Goal: Transaction & Acquisition: Purchase product/service

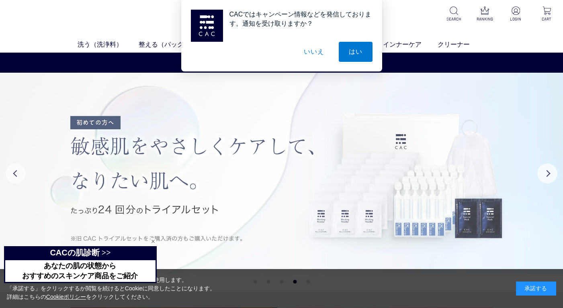
drag, startPoint x: 261, startPoint y: 117, endPoint x: 56, endPoint y: 88, distance: 206.7
click at [261, 117] on img at bounding box center [281, 173] width 563 height 201
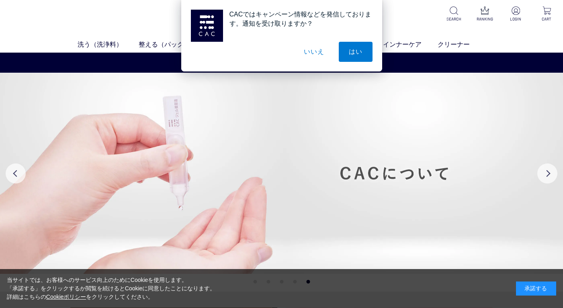
click at [315, 51] on button "いいえ" at bounding box center [314, 52] width 40 height 20
click at [307, 52] on button "いいえ" at bounding box center [314, 52] width 40 height 20
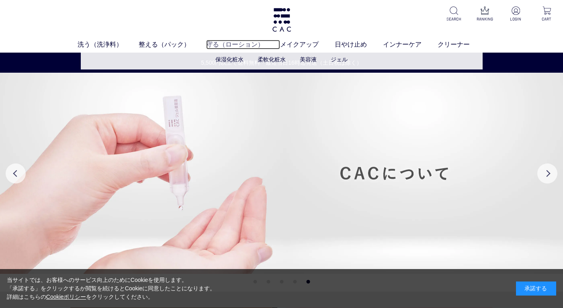
click at [238, 45] on link "守る（ローション）" at bounding box center [243, 45] width 74 height 10
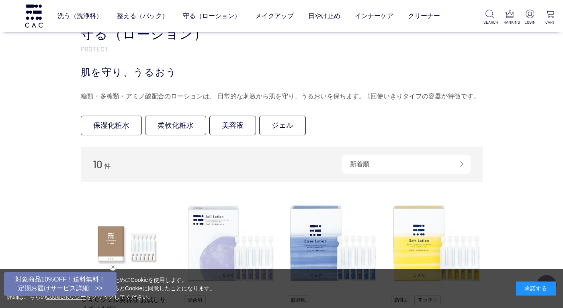
scroll to position [161, 0]
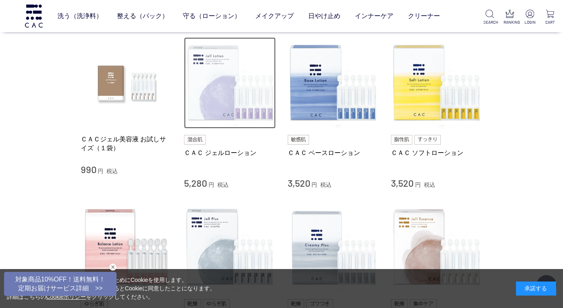
click at [223, 107] on img at bounding box center [230, 83] width 92 height 92
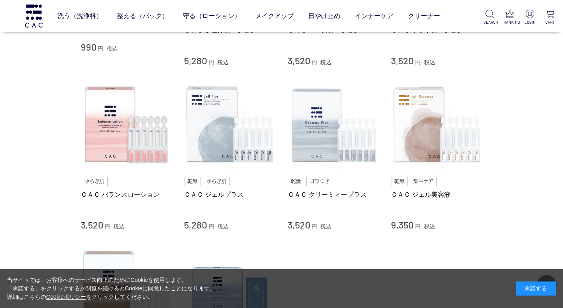
scroll to position [321, 0]
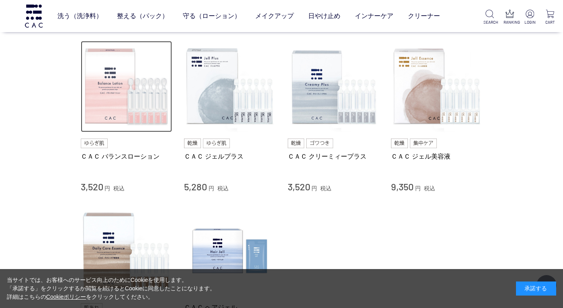
click at [122, 108] on img at bounding box center [127, 87] width 92 height 92
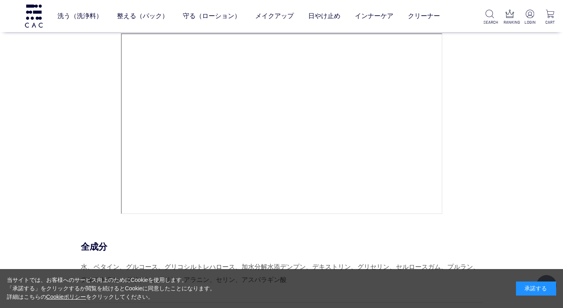
scroll to position [3536, 0]
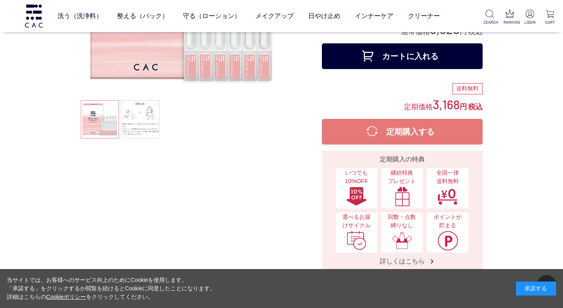
scroll to position [40, 0]
